Goal: Communication & Community: Answer question/provide support

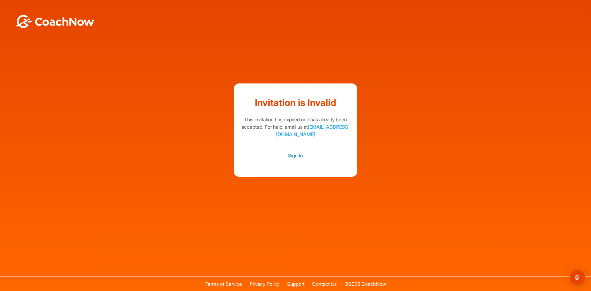
click at [295, 155] on link "Sign In" at bounding box center [295, 155] width 111 height 8
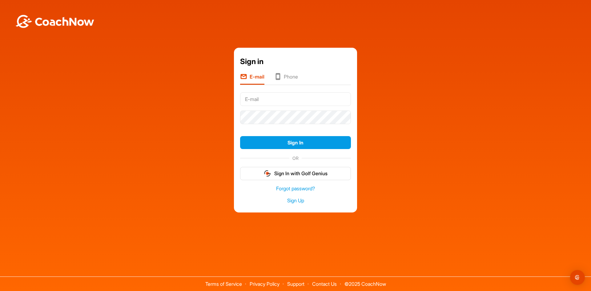
click at [266, 101] on input "text" at bounding box center [295, 99] width 111 height 14
type input "[EMAIL_ADDRESS][DOMAIN_NAME]"
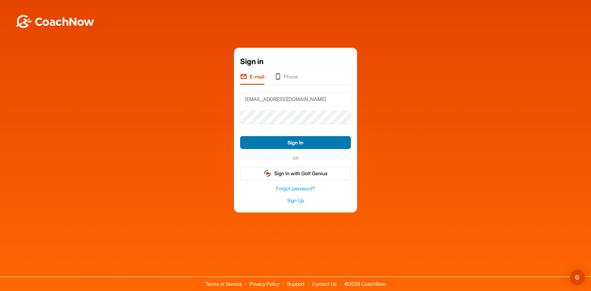
click at [294, 141] on button "Sign In" at bounding box center [295, 142] width 111 height 13
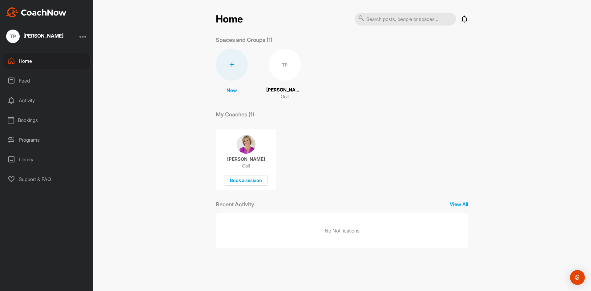
click at [247, 143] on img at bounding box center [246, 144] width 19 height 19
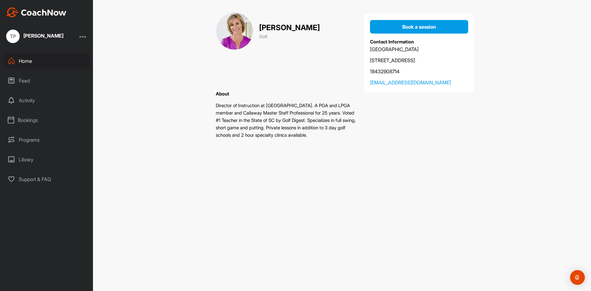
click at [0, 290] on nordpass-portal at bounding box center [0, 291] width 0 height 0
click at [24, 59] on div "Home" at bounding box center [46, 60] width 87 height 15
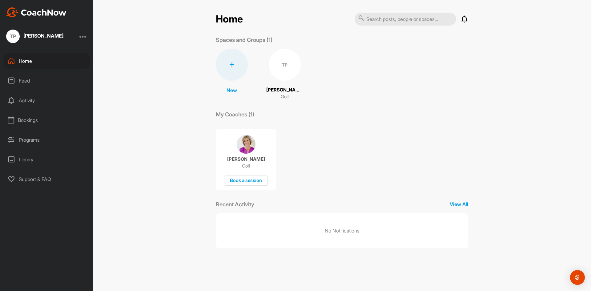
click at [26, 157] on div "Library" at bounding box center [46, 159] width 87 height 15
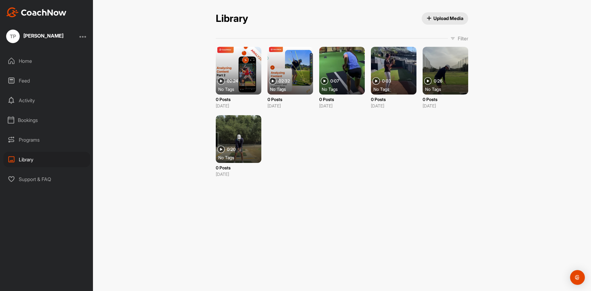
click at [27, 139] on div "Programs" at bounding box center [46, 139] width 87 height 15
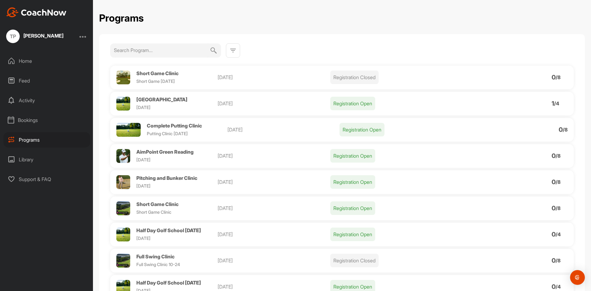
click at [29, 120] on div "Bookings" at bounding box center [46, 119] width 87 height 15
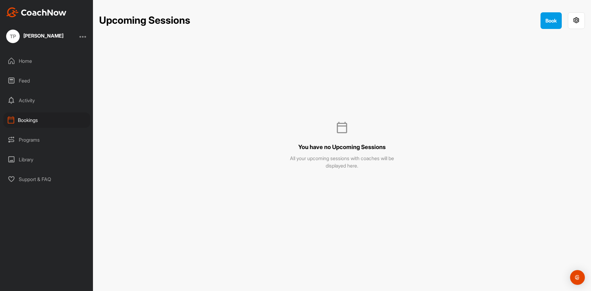
click at [24, 100] on div "Activity" at bounding box center [46, 100] width 87 height 15
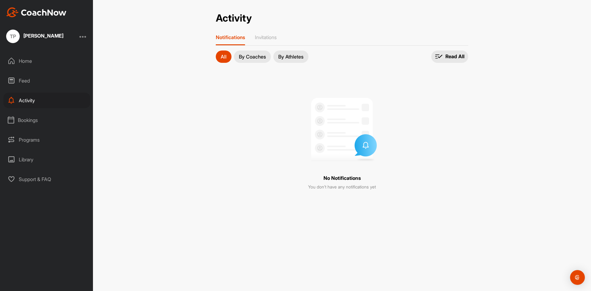
click at [26, 80] on div "Feed" at bounding box center [46, 80] width 87 height 15
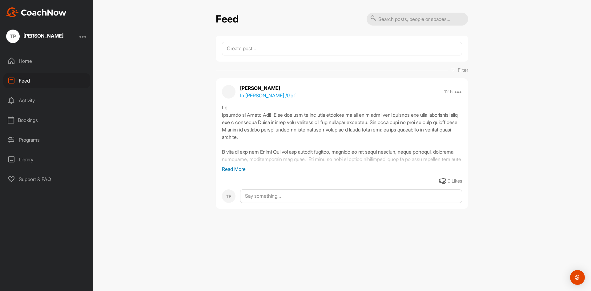
click at [238, 168] on p "Read More" at bounding box center [342, 168] width 240 height 7
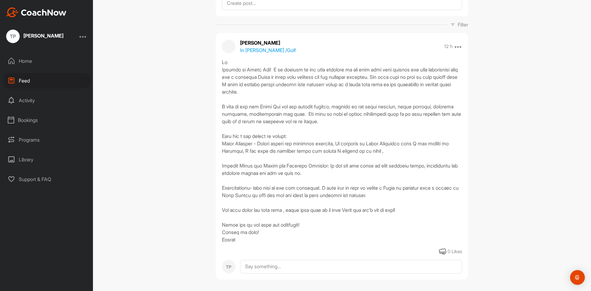
scroll to position [53, 0]
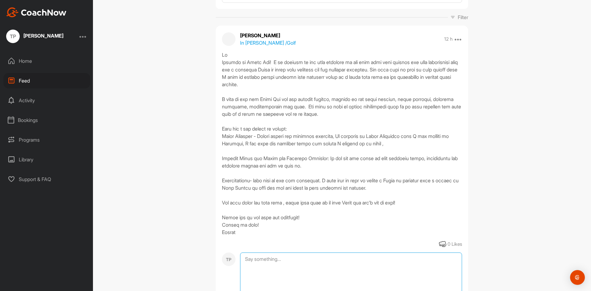
click at [242, 258] on textarea at bounding box center [351, 283] width 222 height 62
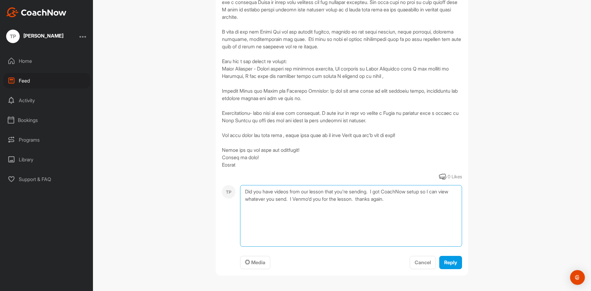
scroll to position [123, 0]
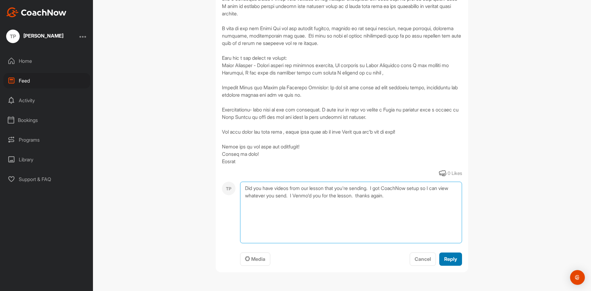
type textarea "Did you have videos from our lesson that you're sending. I got CoachNow setup s…"
click at [445, 257] on span "Reply" at bounding box center [450, 259] width 13 height 6
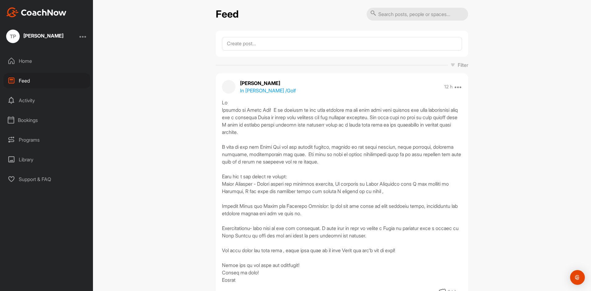
scroll to position [0, 0]
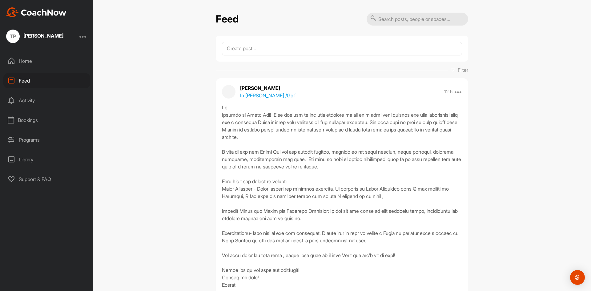
click at [28, 158] on div "Library" at bounding box center [46, 159] width 87 height 15
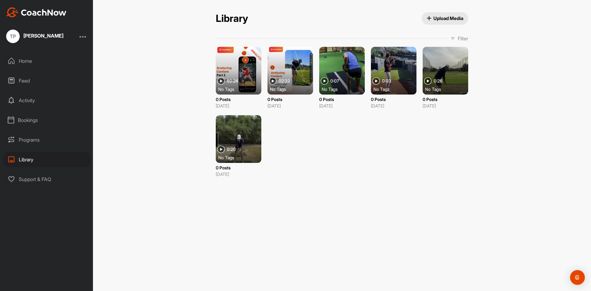
click at [36, 139] on div "Programs" at bounding box center [46, 139] width 87 height 15
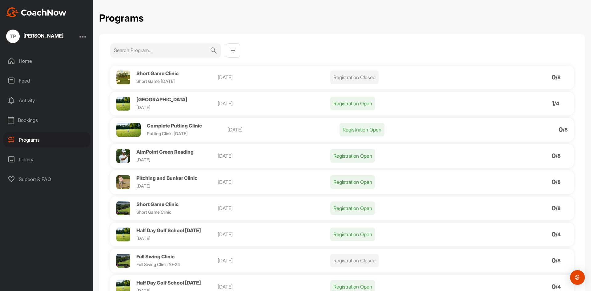
click at [83, 36] on div at bounding box center [82, 36] width 7 height 7
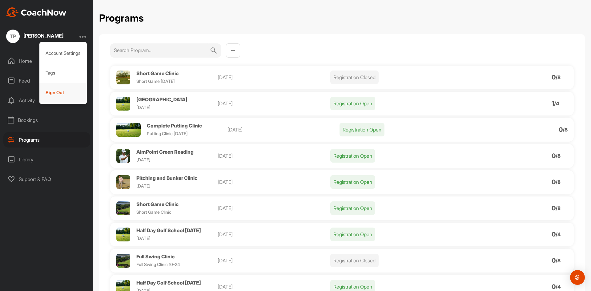
click at [54, 91] on div "Sign Out" at bounding box center [63, 93] width 48 height 20
